Goal: Find contact information: Find contact information

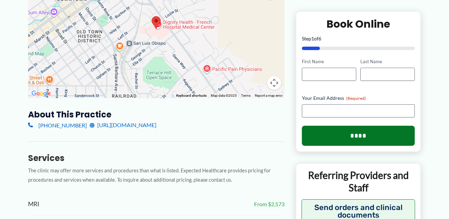
scroll to position [173, 0]
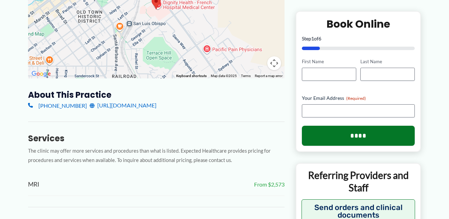
click at [125, 100] on link "[URL][DOMAIN_NAME]" at bounding box center [123, 105] width 67 height 10
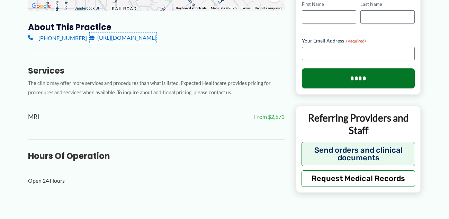
scroll to position [242, 0]
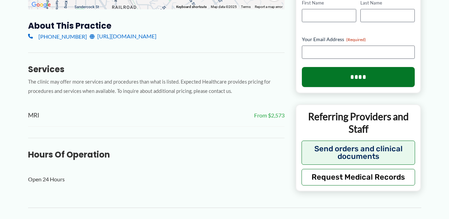
click at [63, 31] on link "[PHONE_NUMBER]" at bounding box center [57, 36] width 59 height 10
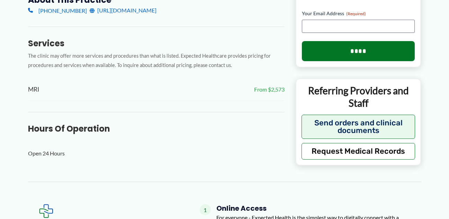
scroll to position [312, 0]
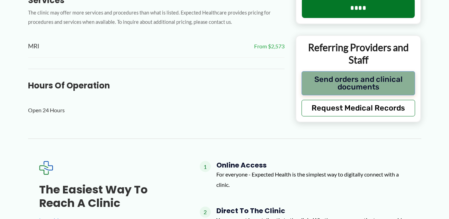
click at [353, 71] on button "Send orders and clinical documents" at bounding box center [358, 83] width 114 height 24
click at [338, 71] on button "Send orders and clinical documents" at bounding box center [358, 83] width 114 height 24
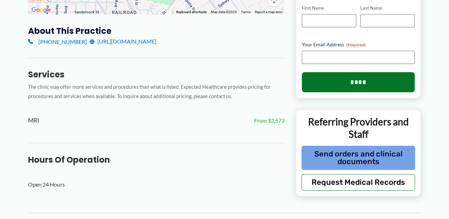
scroll to position [277, 0]
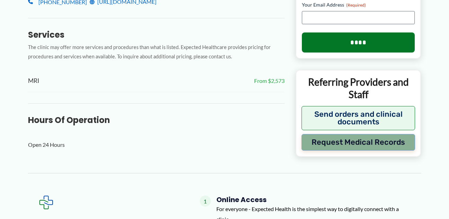
click at [355, 134] on button "Request Medical Records" at bounding box center [358, 142] width 114 height 17
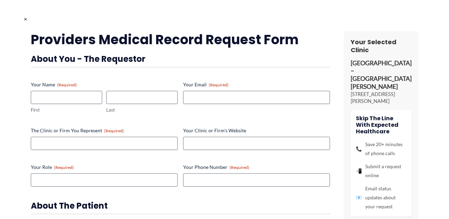
scroll to position [69, 0]
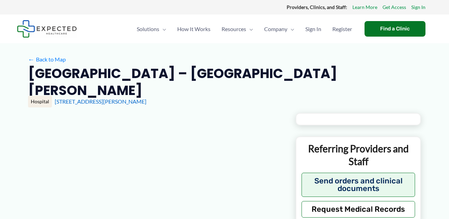
type input "**********"
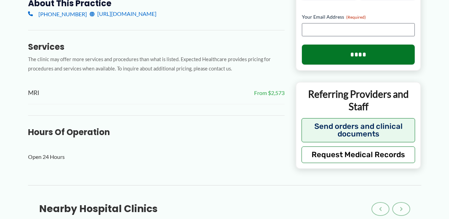
scroll to position [247, 0]
